Goal: Task Accomplishment & Management: Manage account settings

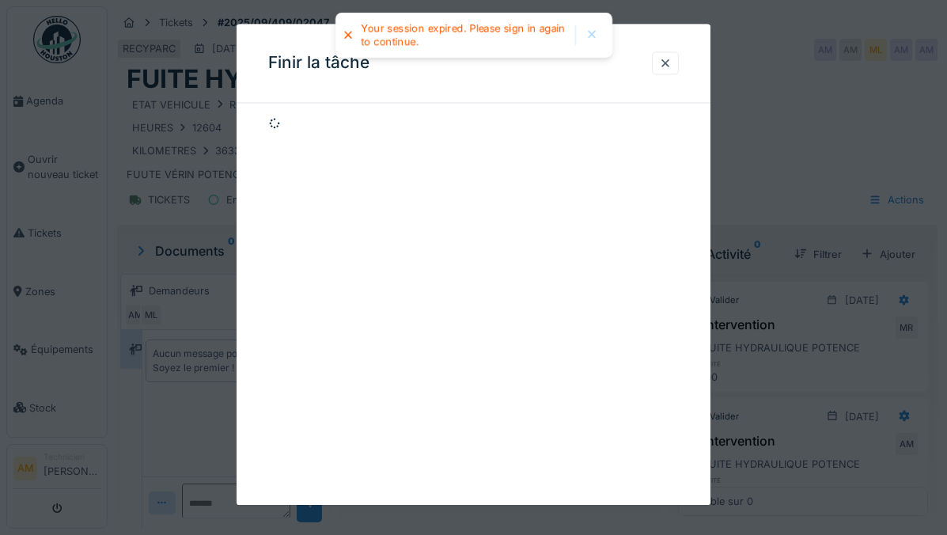
scroll to position [12, 0]
click at [664, 66] on div at bounding box center [665, 62] width 27 height 23
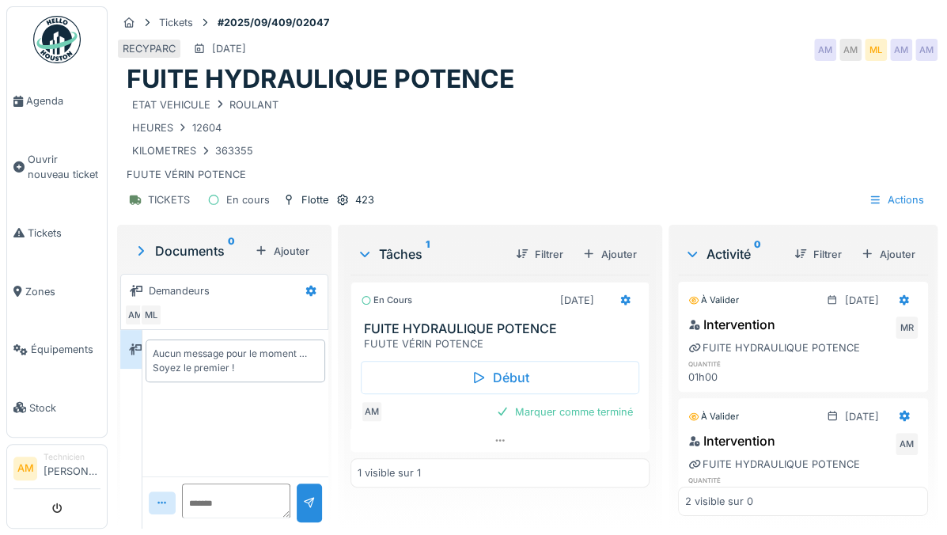
scroll to position [0, 0]
click at [64, 97] on span "Agenda" at bounding box center [63, 100] width 74 height 15
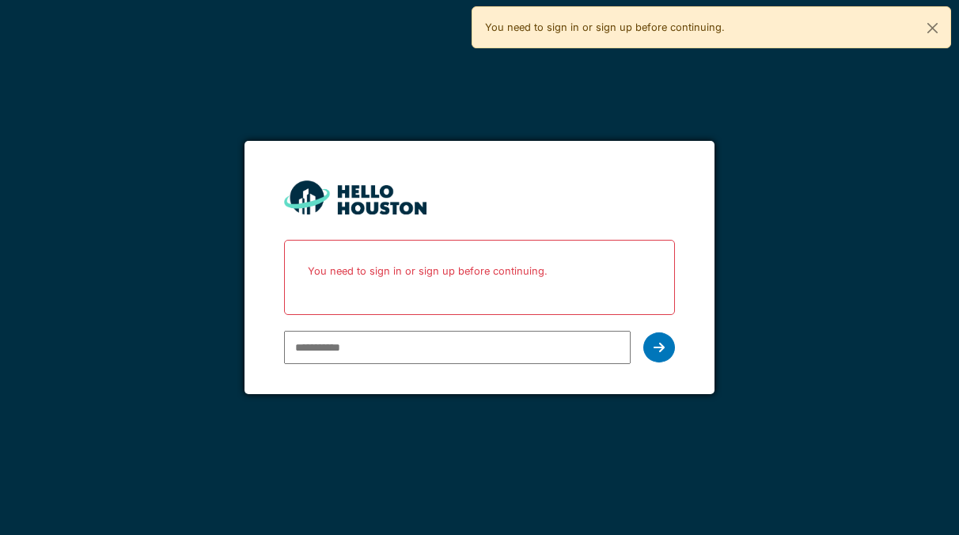
type input "**********"
click at [660, 348] on icon at bounding box center [658, 347] width 11 height 13
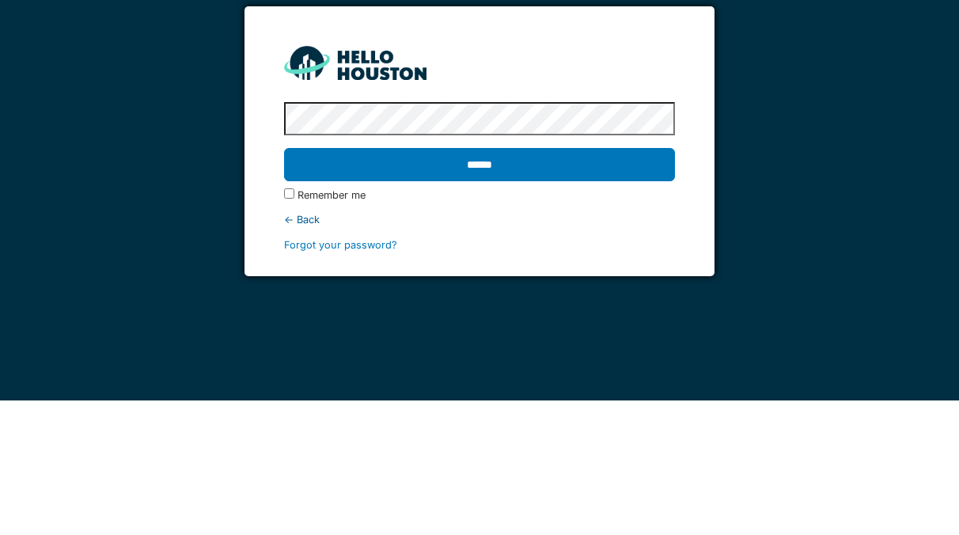
click at [622, 302] on input "******" at bounding box center [479, 298] width 390 height 33
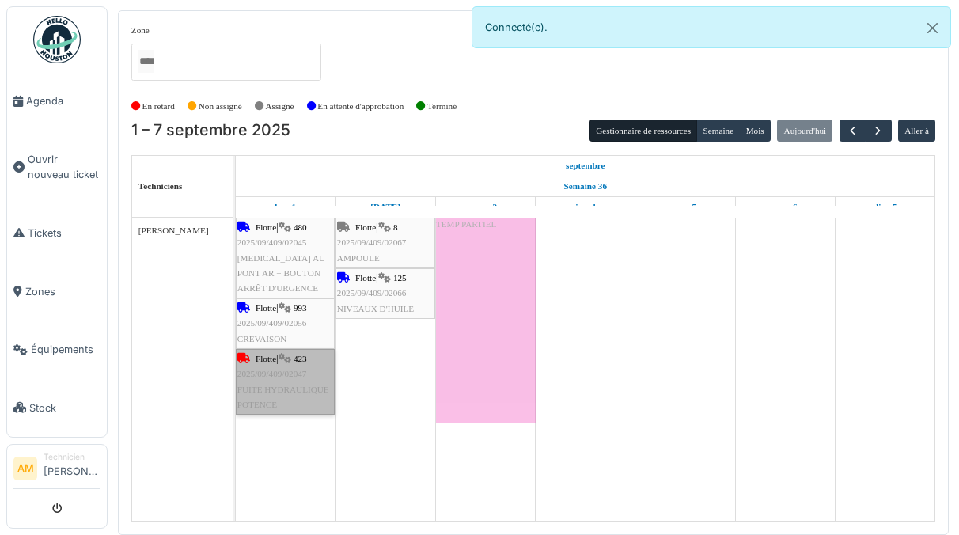
click at [297, 379] on link "Flotte | 423 2025/09/409/02047 FUITE HYDRAULIQUE POTENCE" at bounding box center [285, 382] width 99 height 66
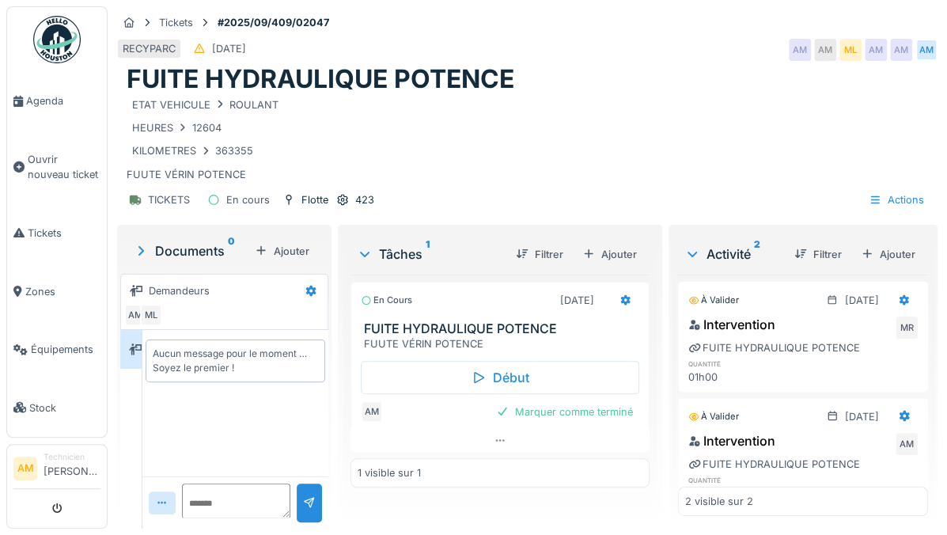
click at [584, 416] on div "Marquer comme terminé" at bounding box center [564, 411] width 149 height 21
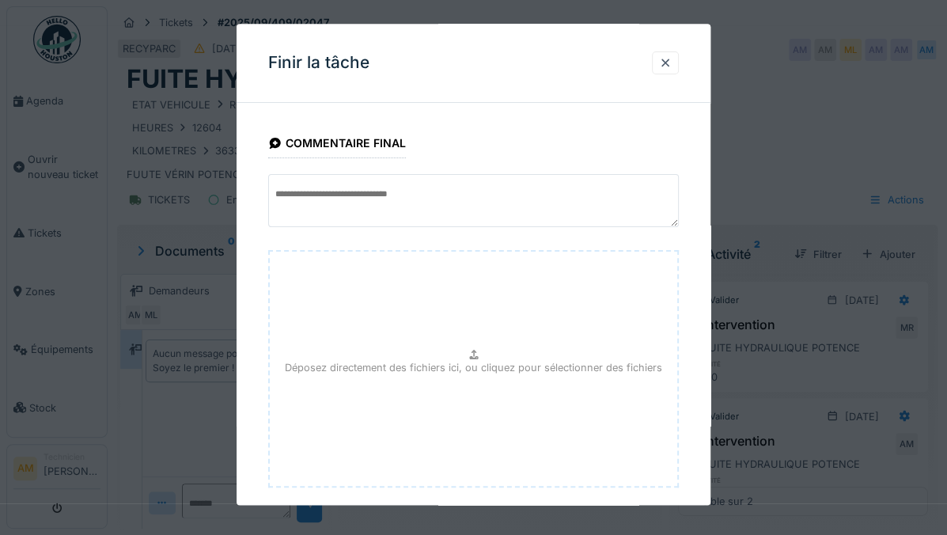
scroll to position [84, 0]
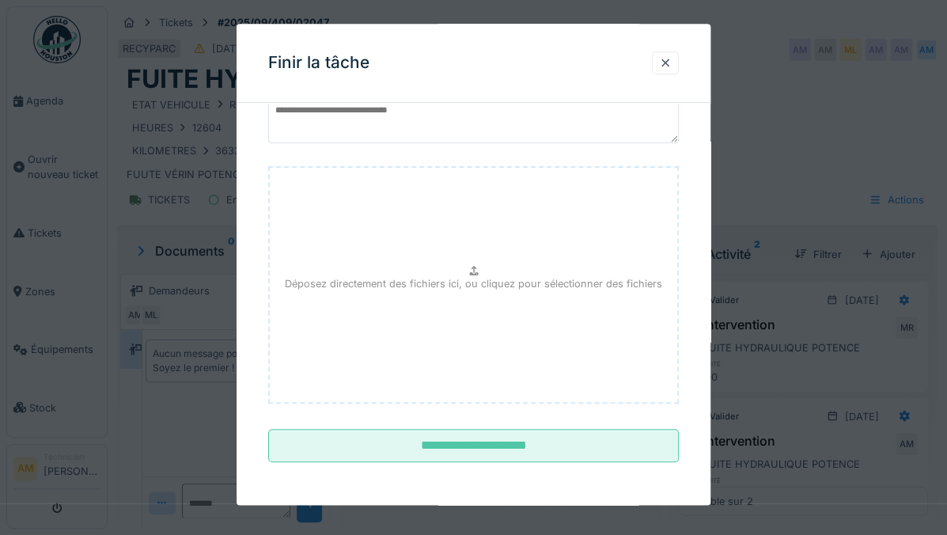
click at [530, 452] on input "**********" at bounding box center [473, 446] width 411 height 33
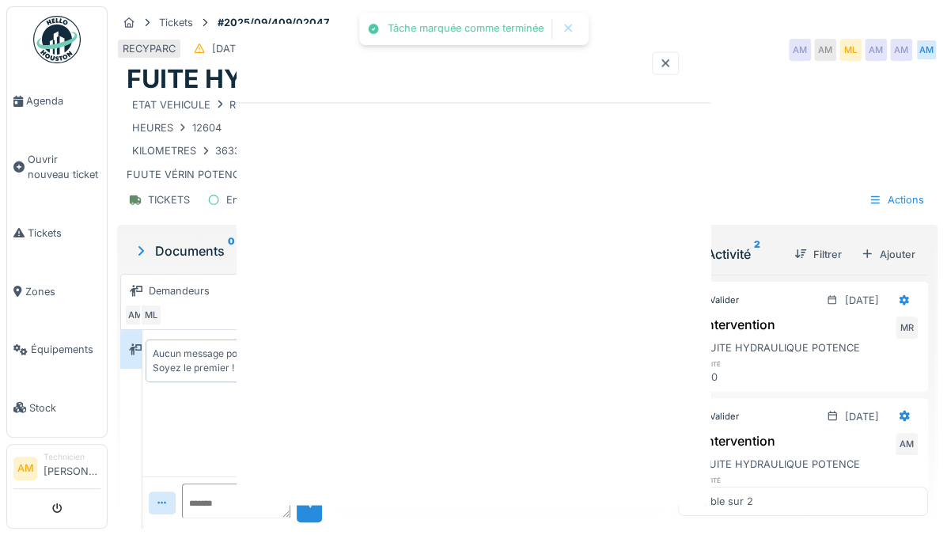
scroll to position [0, 0]
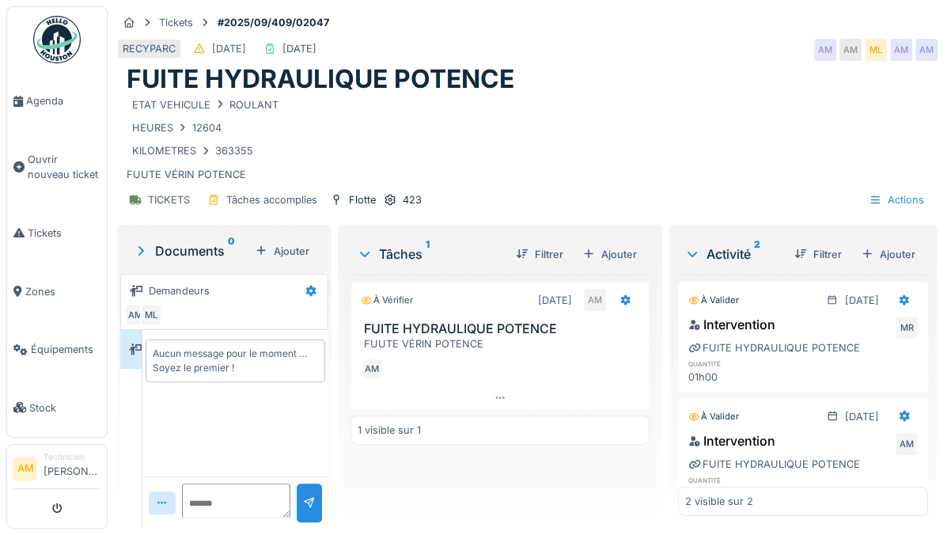
click at [49, 103] on span "Agenda" at bounding box center [63, 100] width 74 height 15
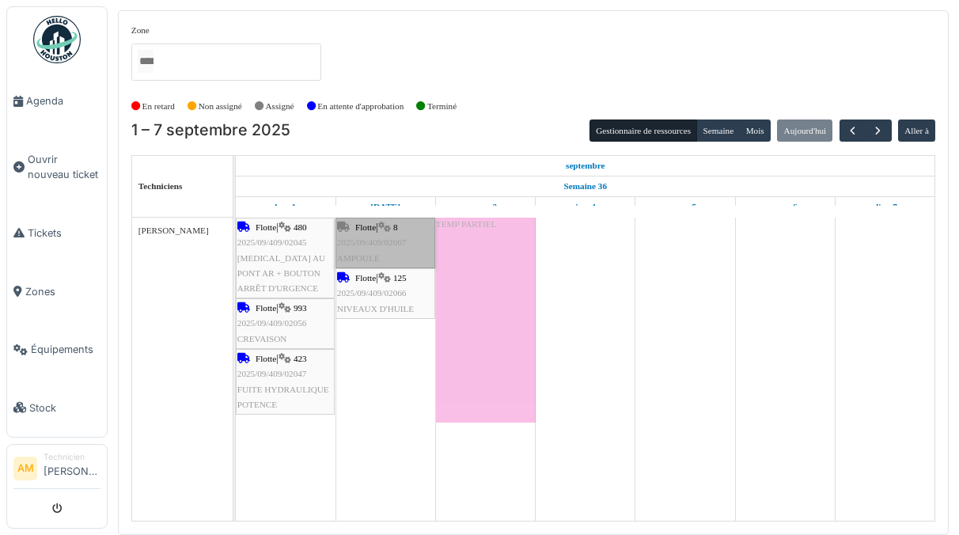
click at [391, 242] on link "Flotte | 8 2025/09/409/02067 AMPOULE" at bounding box center [385, 243] width 100 height 51
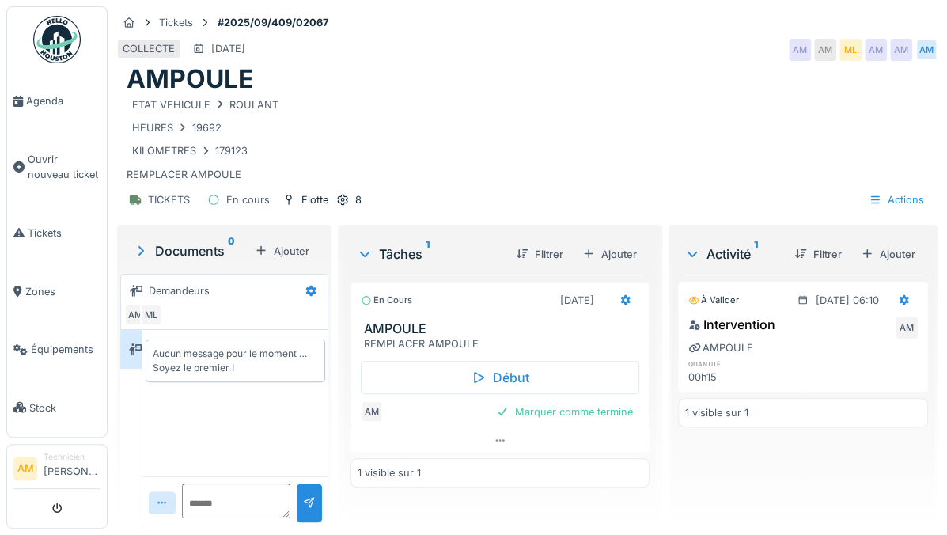
scroll to position [12, 0]
click at [580, 405] on div "Marquer comme terminé" at bounding box center [564, 411] width 149 height 21
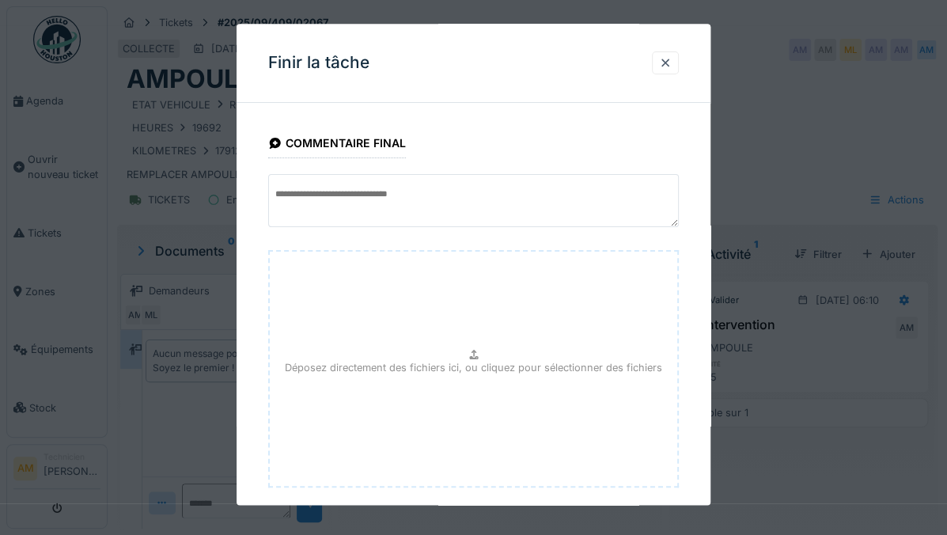
scroll to position [84, 0]
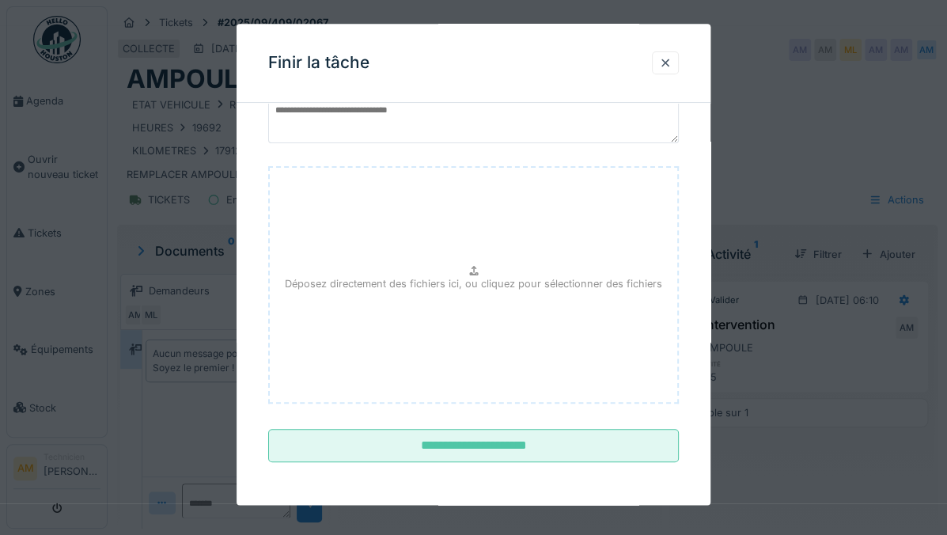
click at [518, 460] on input "**********" at bounding box center [473, 446] width 411 height 33
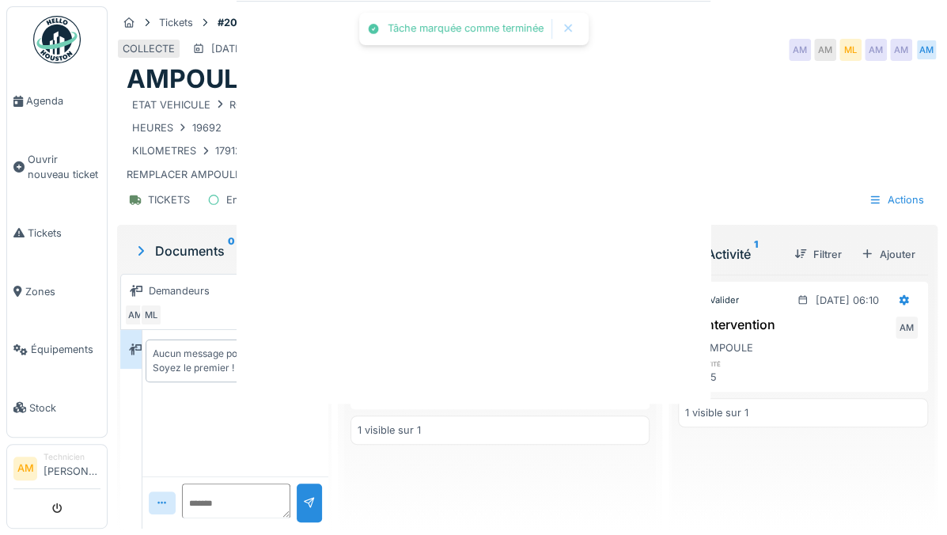
scroll to position [0, 0]
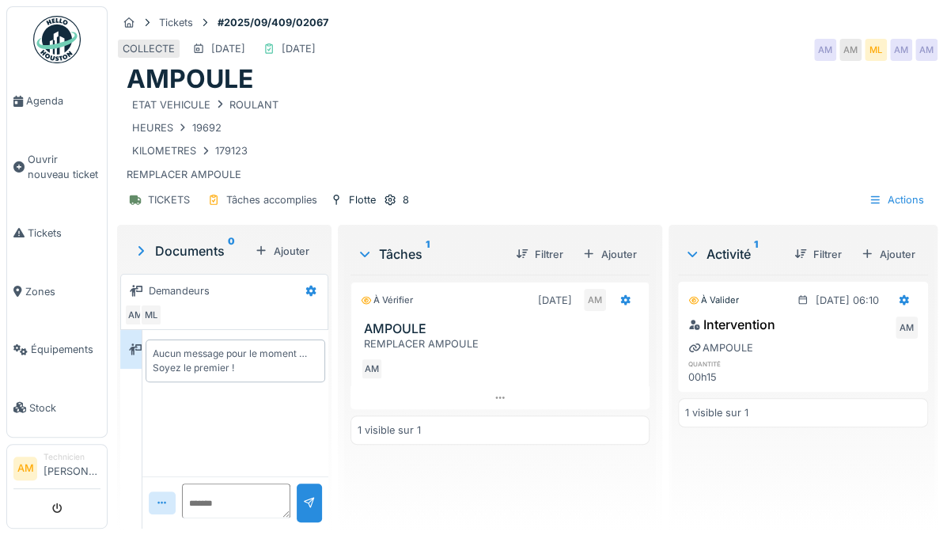
click at [32, 90] on link "Agenda" at bounding box center [57, 101] width 100 height 59
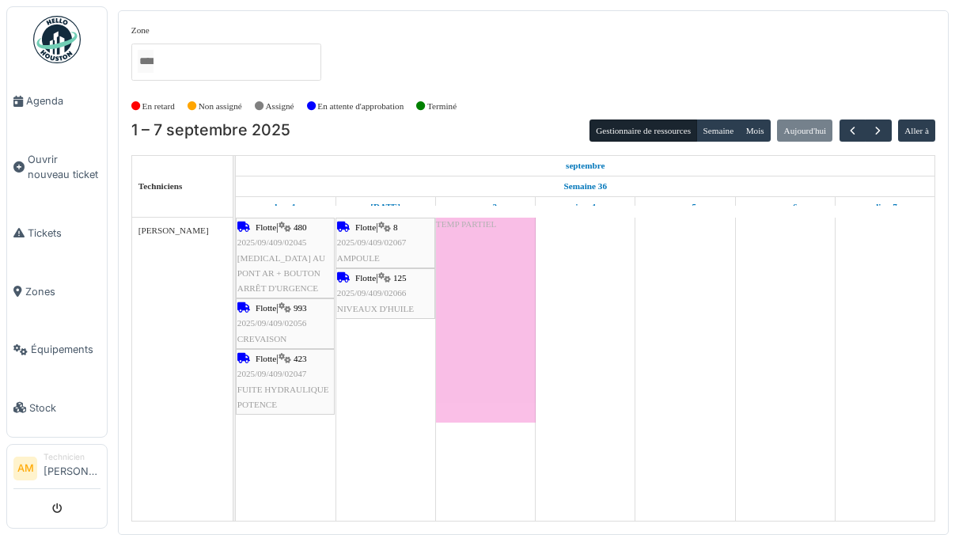
click at [59, 354] on link "Équipements" at bounding box center [57, 349] width 100 height 59
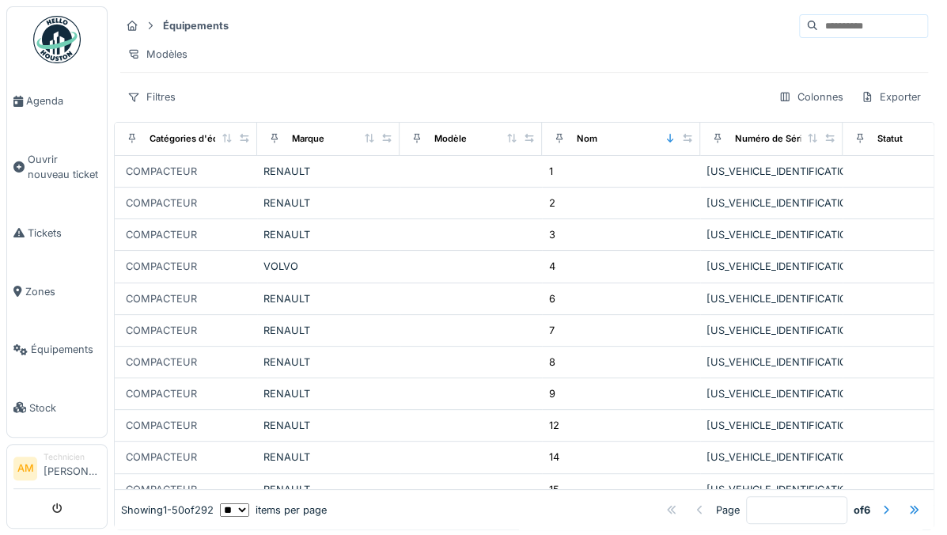
click at [846, 18] on input at bounding box center [872, 26] width 109 height 22
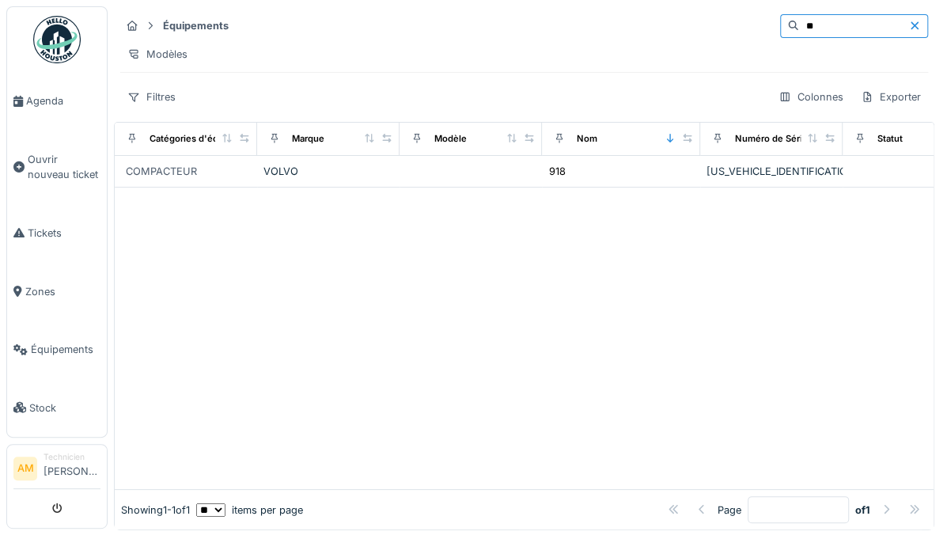
type input "*"
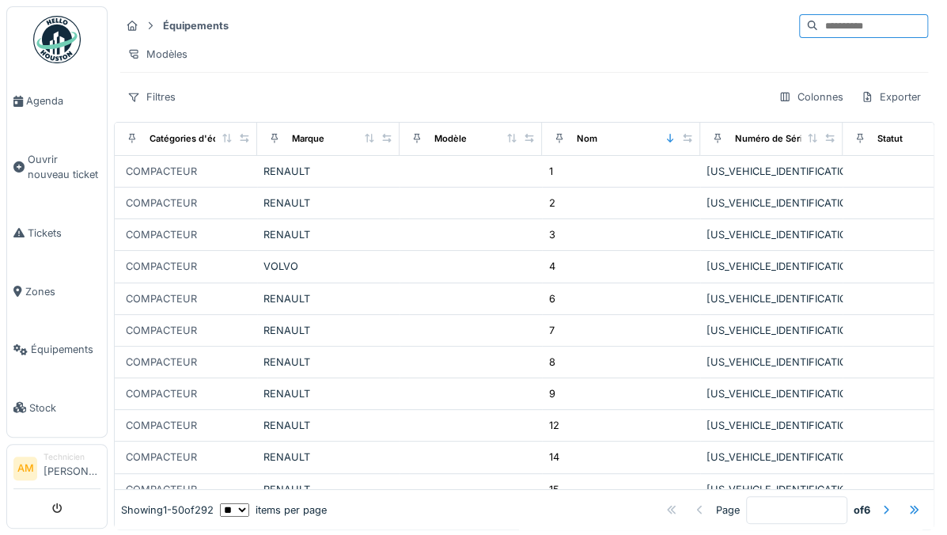
click at [28, 106] on span "Agenda" at bounding box center [63, 100] width 74 height 15
